Goal: Transaction & Acquisition: Purchase product/service

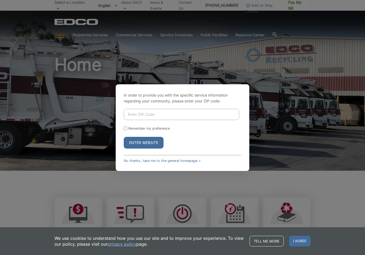
click at [154, 113] on input "Enter ZIP Code" at bounding box center [181, 114] width 115 height 11
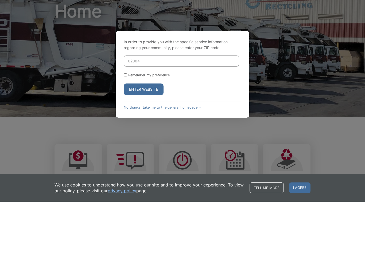
type input "02084"
click at [125, 127] on input "Remember my preference" at bounding box center [125, 128] width 3 height 3
checkbox input "true"
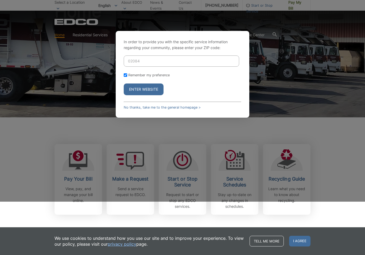
click at [142, 91] on button "Enter Website" at bounding box center [144, 90] width 40 height 12
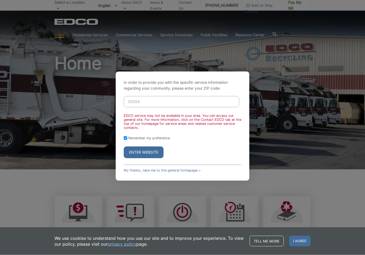
scroll to position [0, 0]
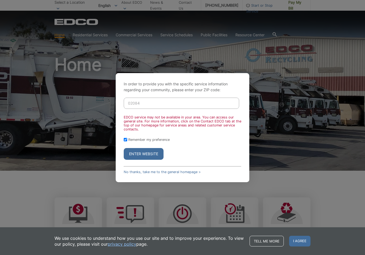
click at [143, 155] on button "Enter Website" at bounding box center [144, 154] width 40 height 12
click at [144, 155] on button "Enter Website" at bounding box center [144, 154] width 40 height 12
click at [146, 102] on input "02084" at bounding box center [181, 103] width 115 height 11
type input "0"
type input "92084"
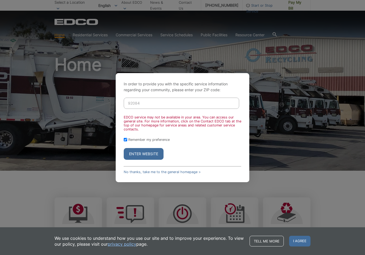
click at [150, 155] on button "Enter Website" at bounding box center [144, 154] width 40 height 12
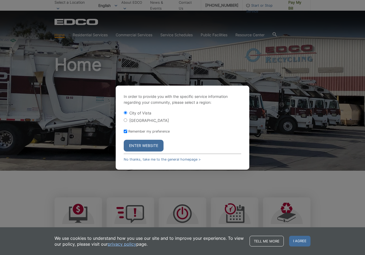
click at [147, 149] on button "Enter Website" at bounding box center [144, 146] width 40 height 12
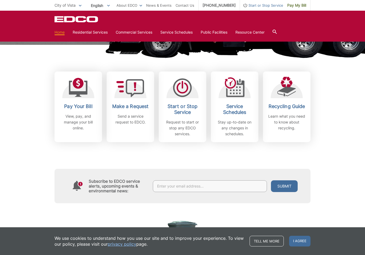
scroll to position [101, 0]
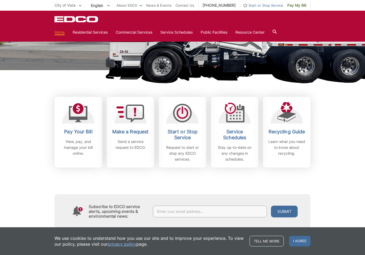
click at [301, 247] on span "I agree" at bounding box center [299, 241] width 21 height 11
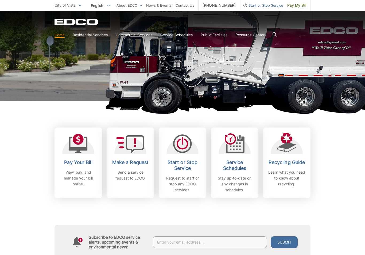
scroll to position [65, 0]
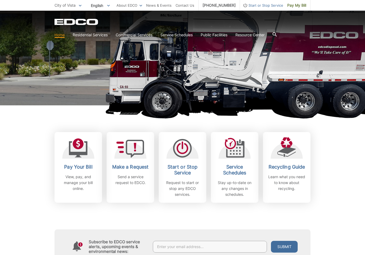
click at [79, 164] on h2 "Pay Your Bill" at bounding box center [79, 167] width 40 height 6
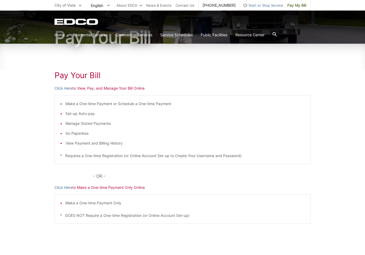
scroll to position [58, 0]
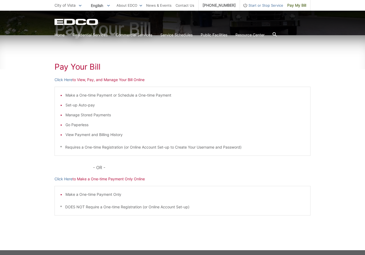
click at [61, 180] on link "Click Here" at bounding box center [63, 179] width 18 height 6
